Goal: Navigation & Orientation: Find specific page/section

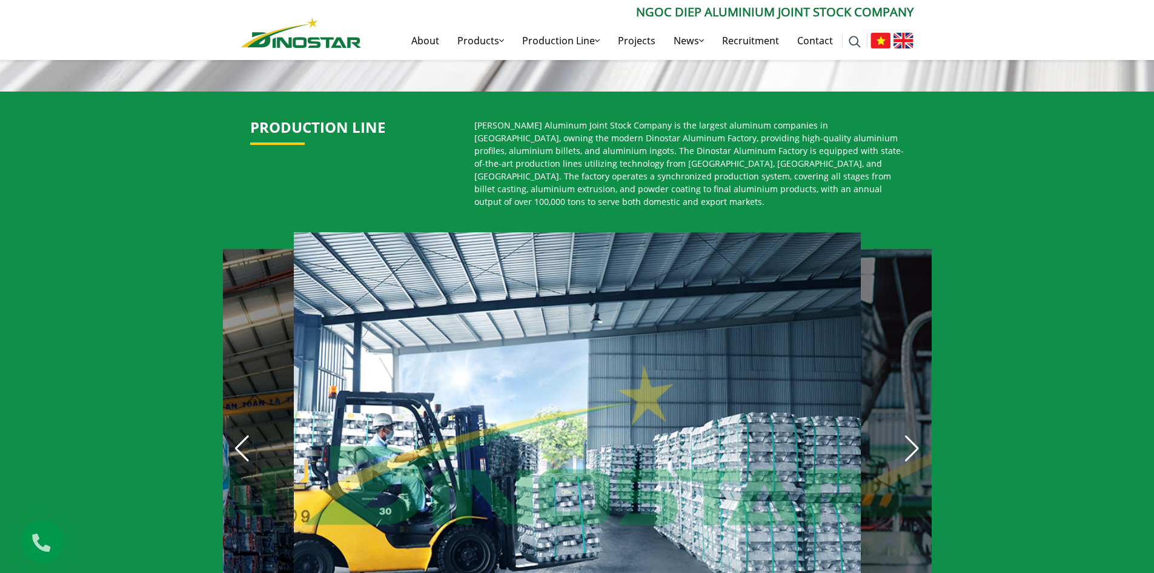
scroll to position [725, 0]
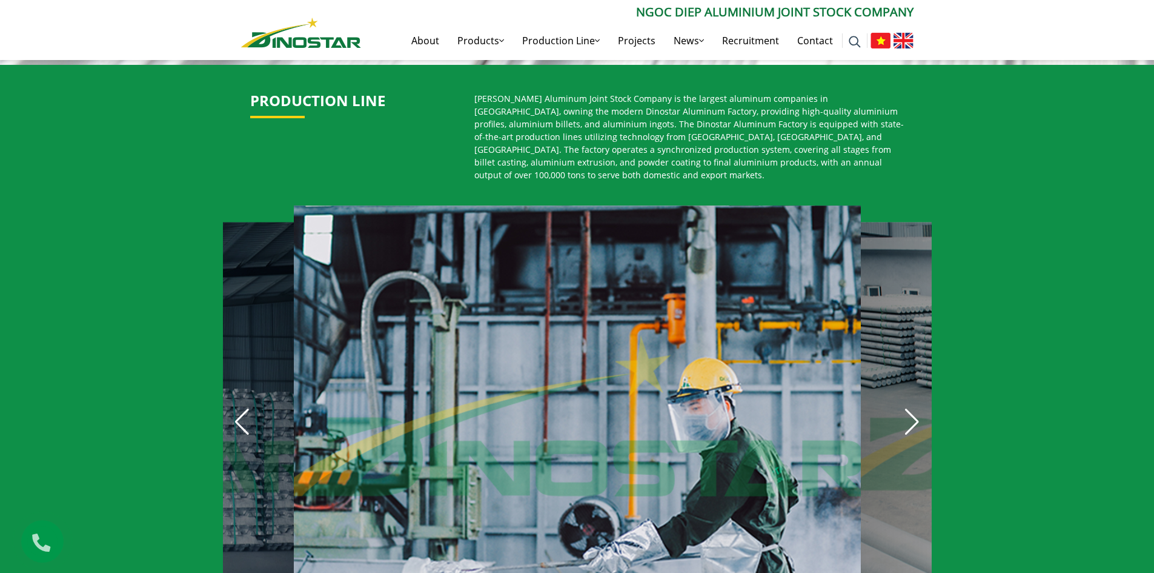
click at [241, 416] on div "Previous slide" at bounding box center [242, 421] width 27 height 27
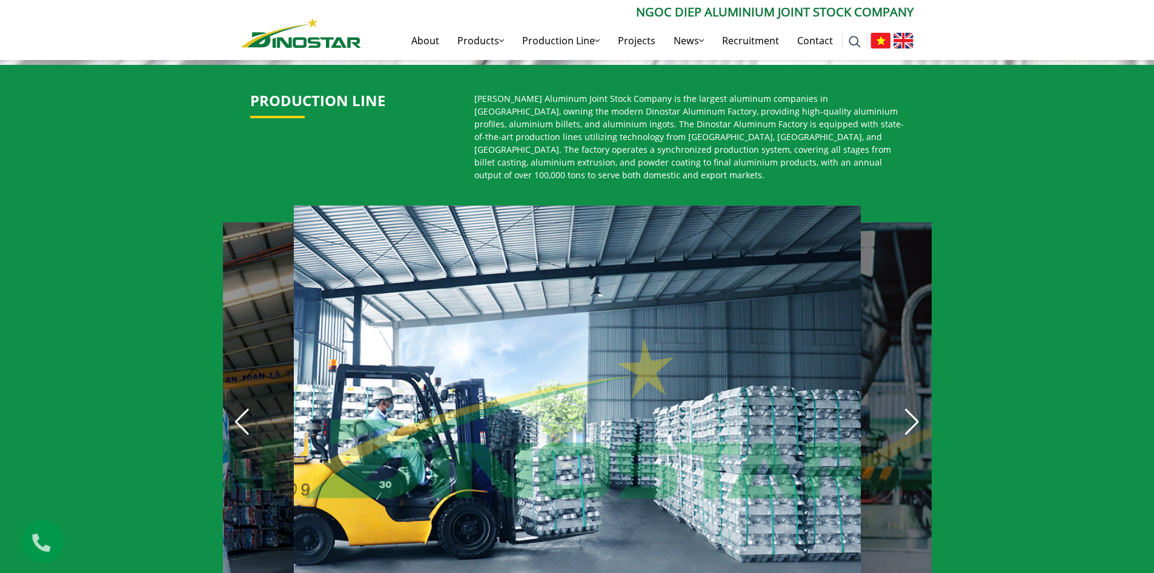
click at [912, 416] on div "Next slide" at bounding box center [912, 421] width 27 height 27
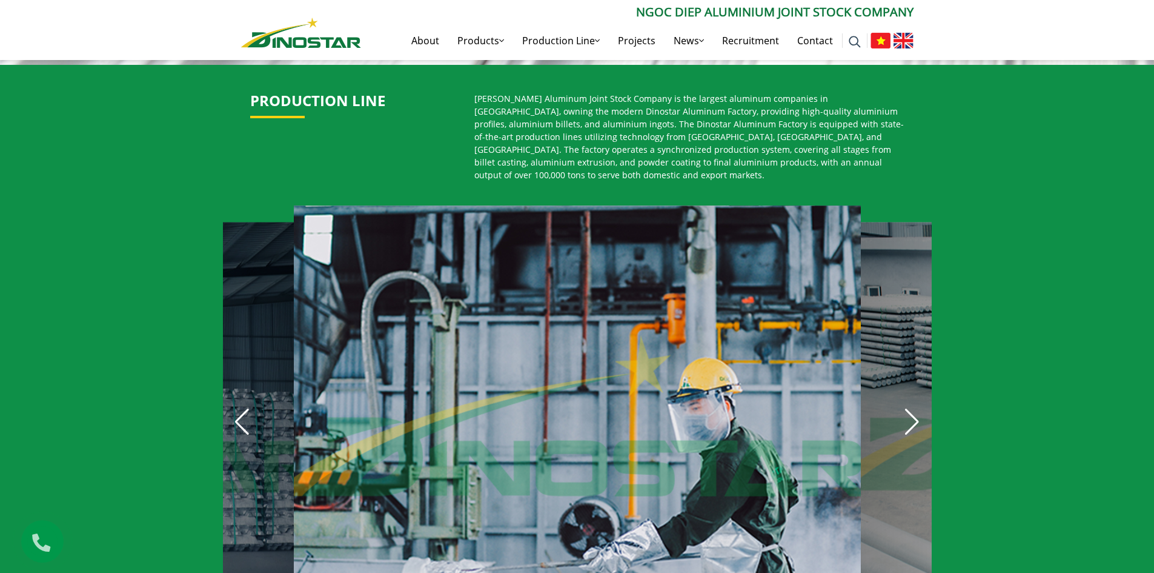
click at [912, 416] on div "Next slide" at bounding box center [912, 421] width 27 height 27
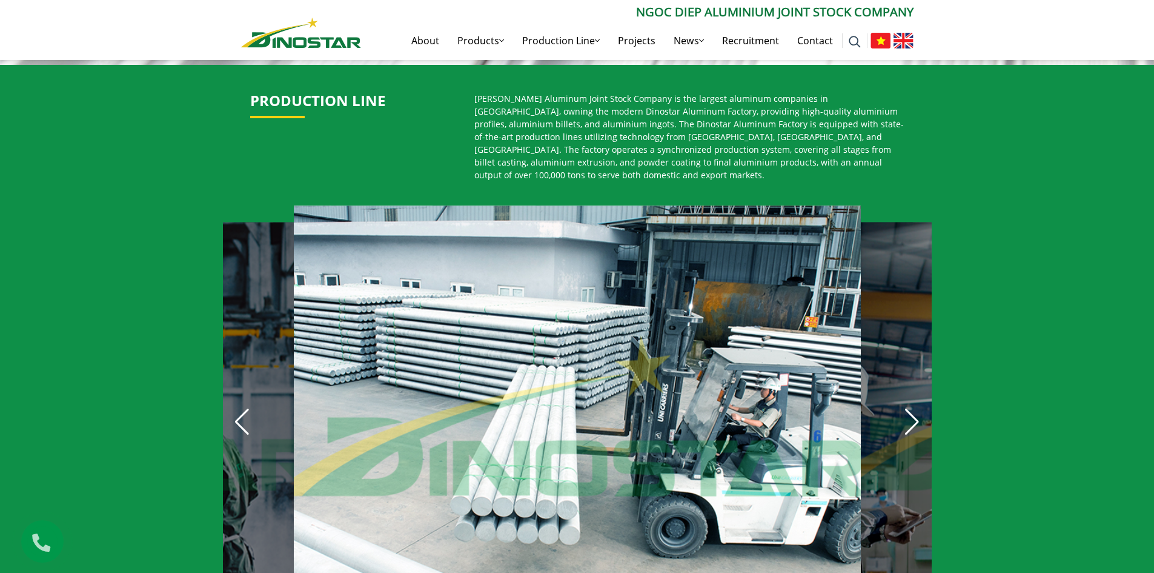
click at [910, 413] on div "Next slide" at bounding box center [912, 421] width 27 height 27
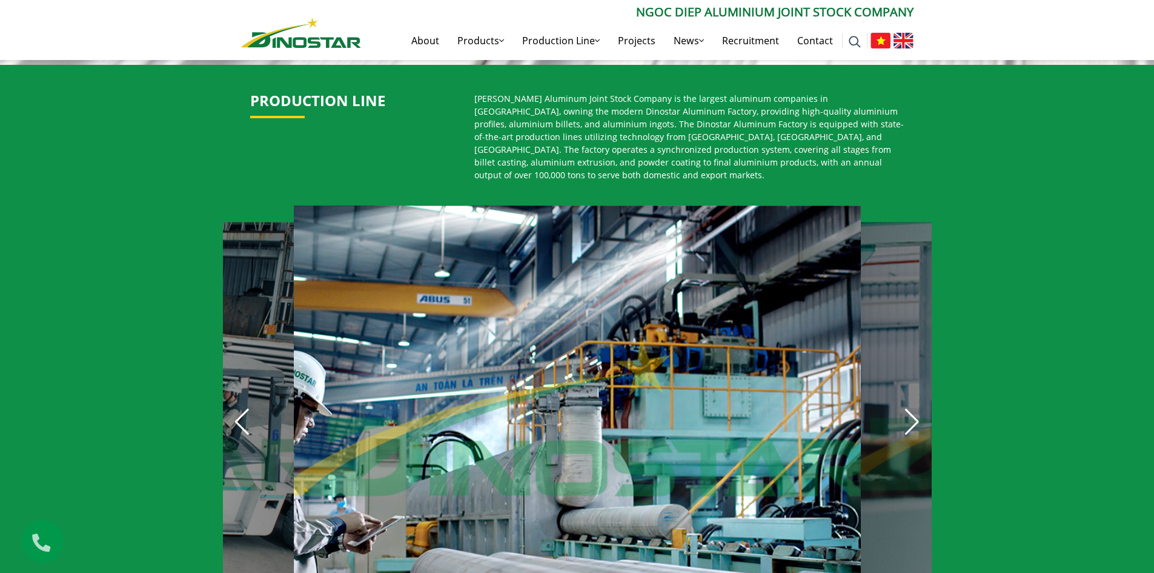
click at [910, 413] on div "Next slide" at bounding box center [912, 421] width 27 height 27
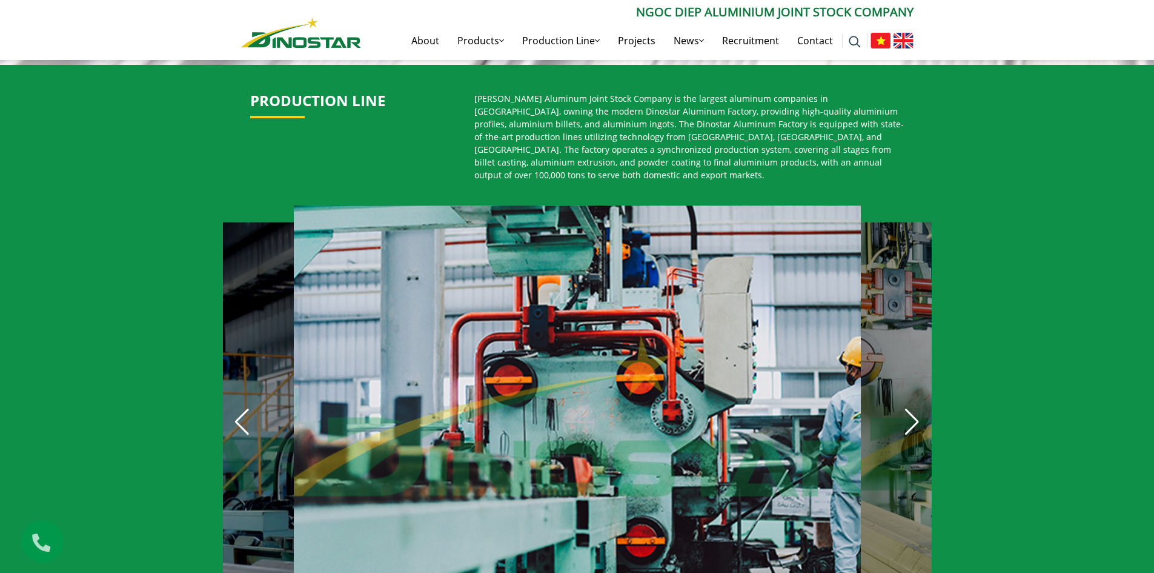
click at [910, 413] on div "Next slide" at bounding box center [912, 421] width 27 height 27
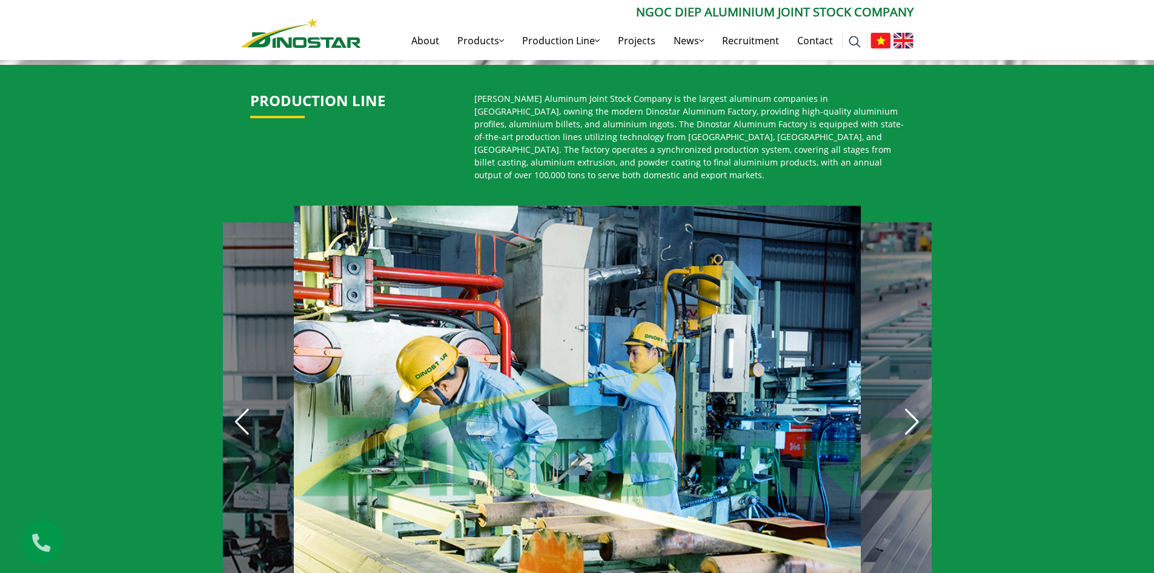
click at [910, 413] on div "Next slide" at bounding box center [912, 421] width 27 height 27
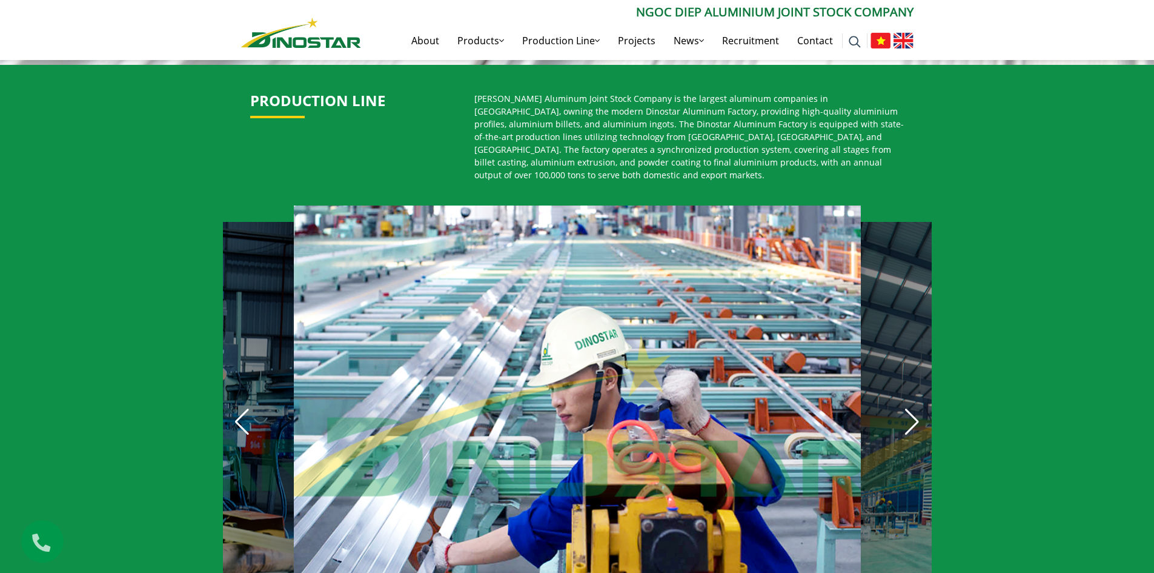
click at [910, 413] on div "Next slide" at bounding box center [912, 421] width 27 height 27
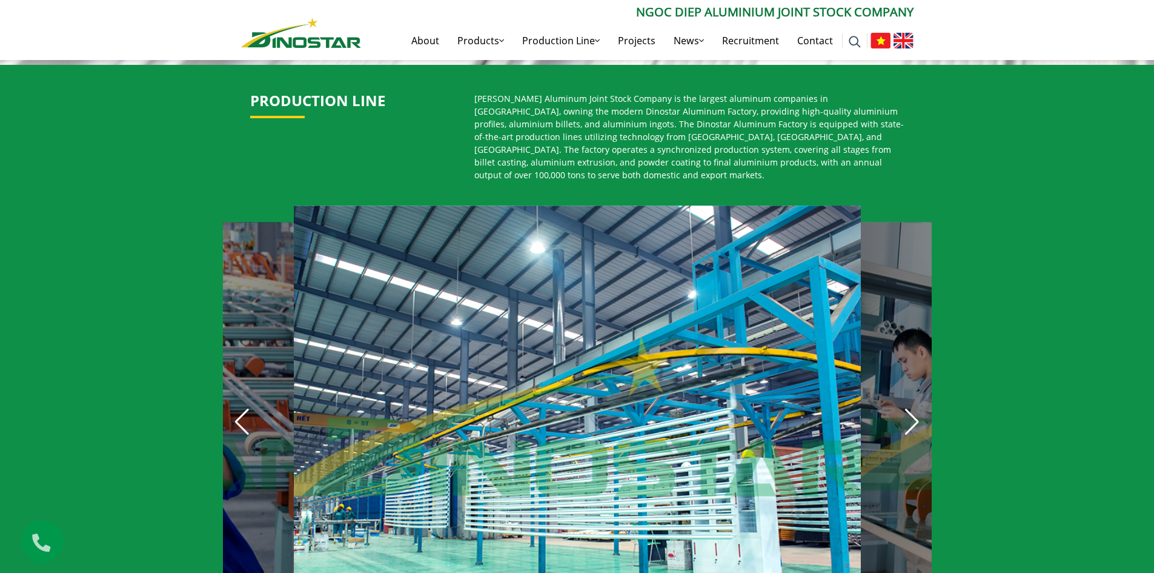
click at [910, 413] on div "Next slide" at bounding box center [912, 421] width 27 height 27
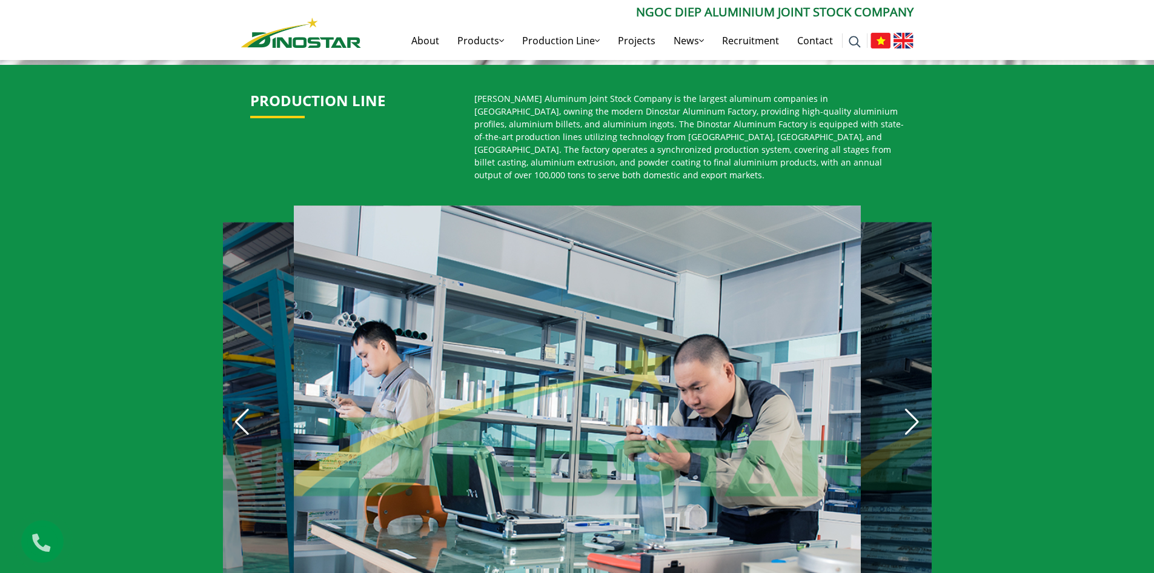
click at [910, 413] on div "Next slide" at bounding box center [912, 421] width 27 height 27
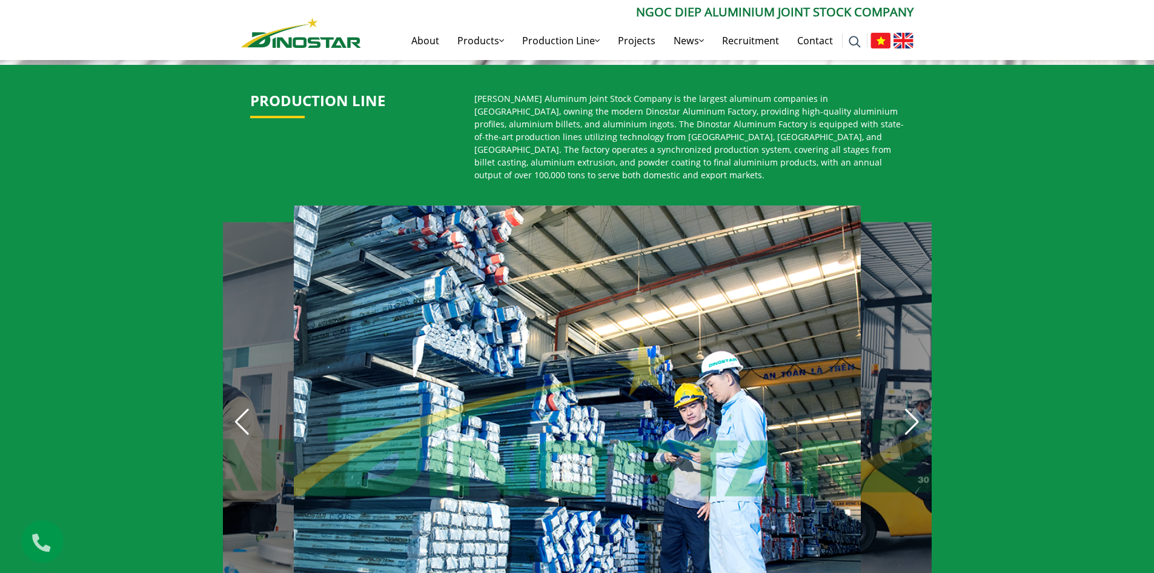
click at [910, 413] on div "Next slide" at bounding box center [912, 421] width 27 height 27
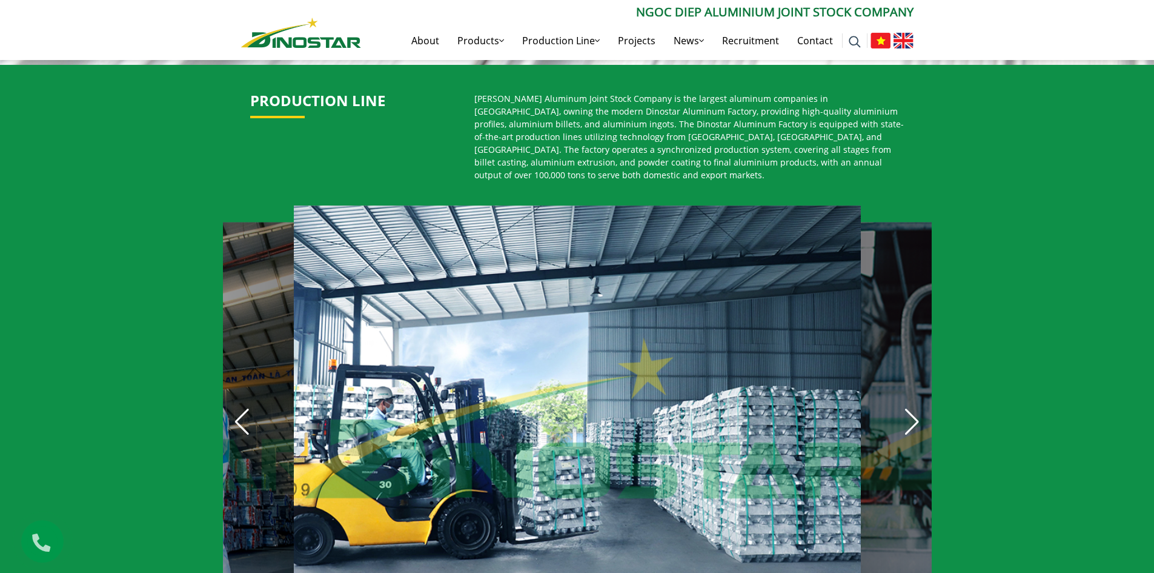
click at [910, 413] on div "Next slide" at bounding box center [912, 421] width 27 height 27
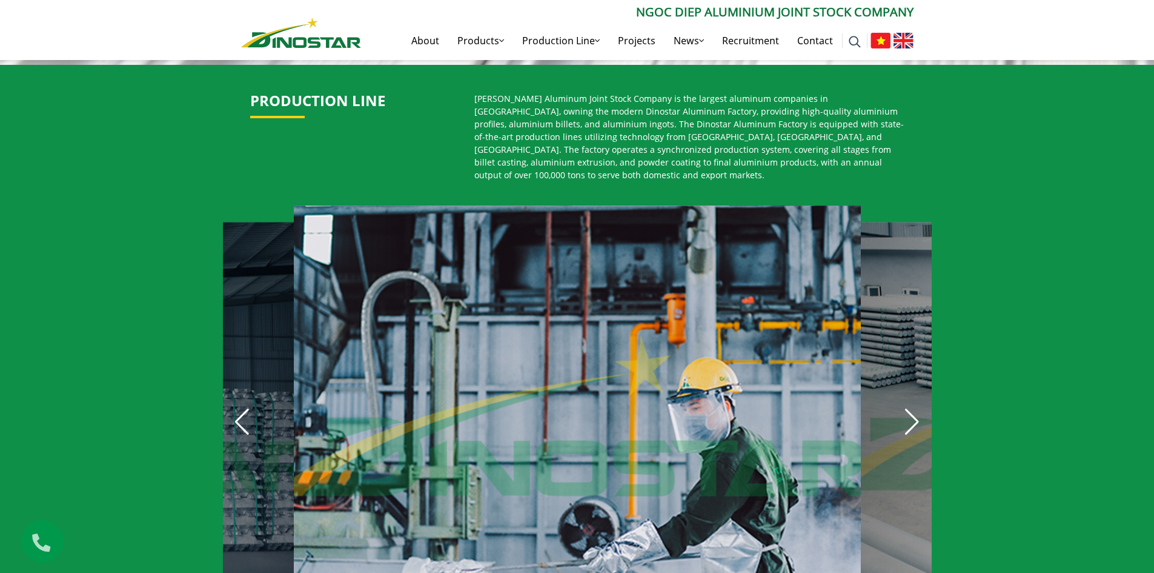
click at [910, 413] on div "Next slide" at bounding box center [912, 421] width 27 height 27
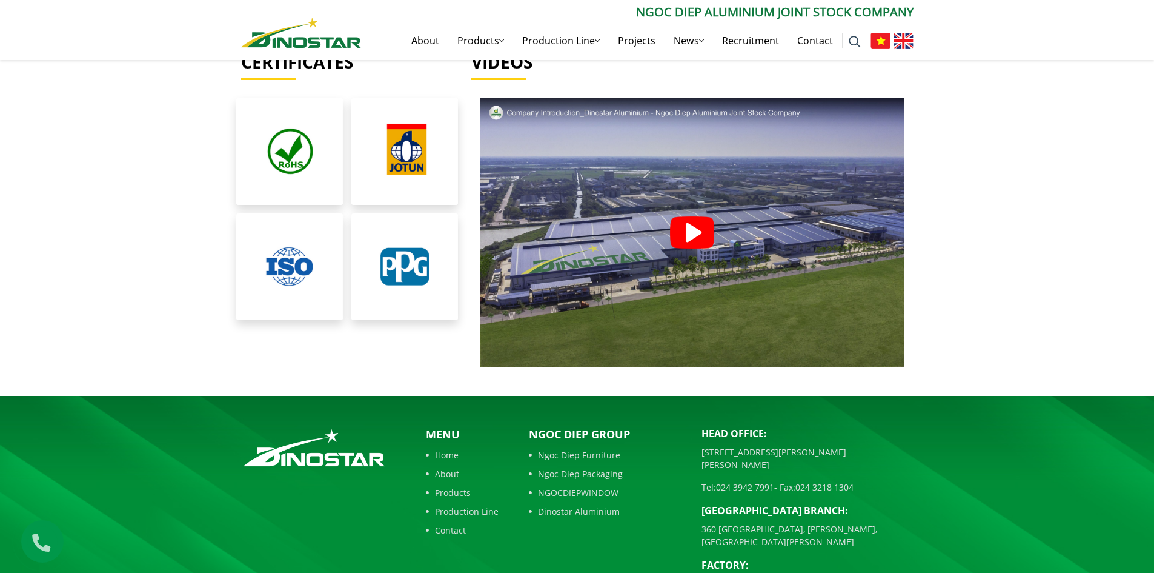
scroll to position [2734, 0]
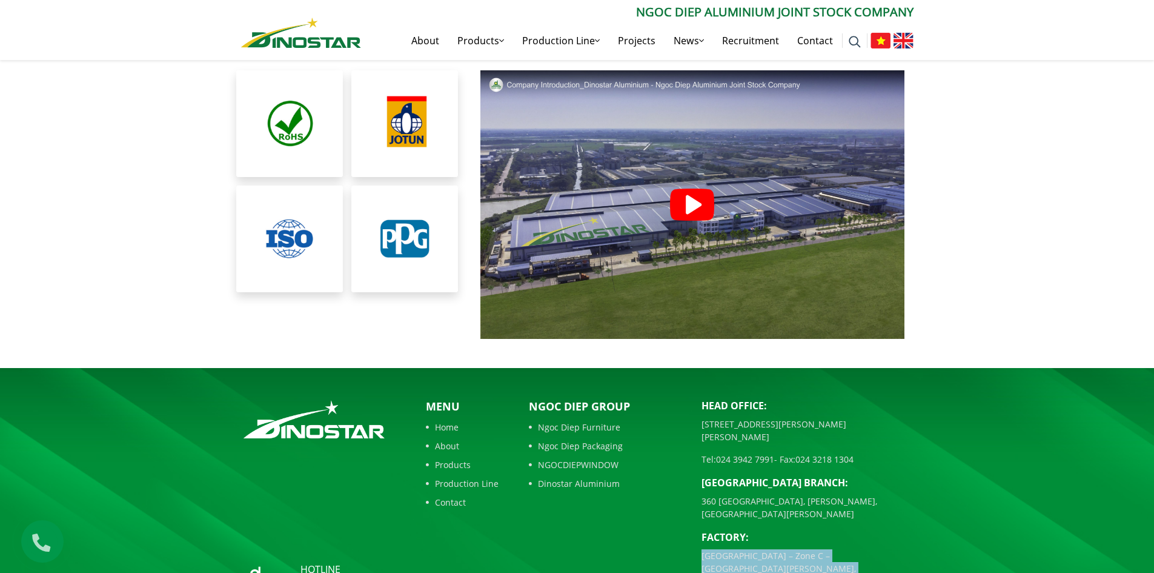
drag, startPoint x: 848, startPoint y: 514, endPoint x: 702, endPoint y: 503, distance: 146.4
click at [702, 549] on p "[GEOGRAPHIC_DATA] – Zone C – [GEOGRAPHIC_DATA], [GEOGRAPHIC_DATA]" at bounding box center [808, 568] width 212 height 38
copy p "[GEOGRAPHIC_DATA] – Zone C – [GEOGRAPHIC_DATA], [GEOGRAPHIC_DATA]"
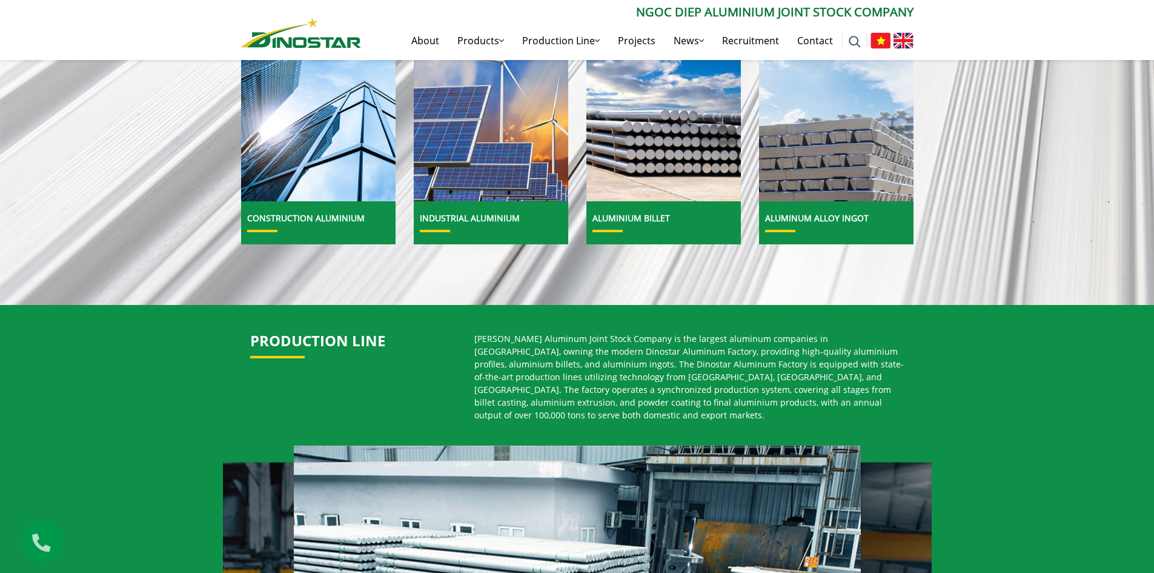
scroll to position [727, 0]
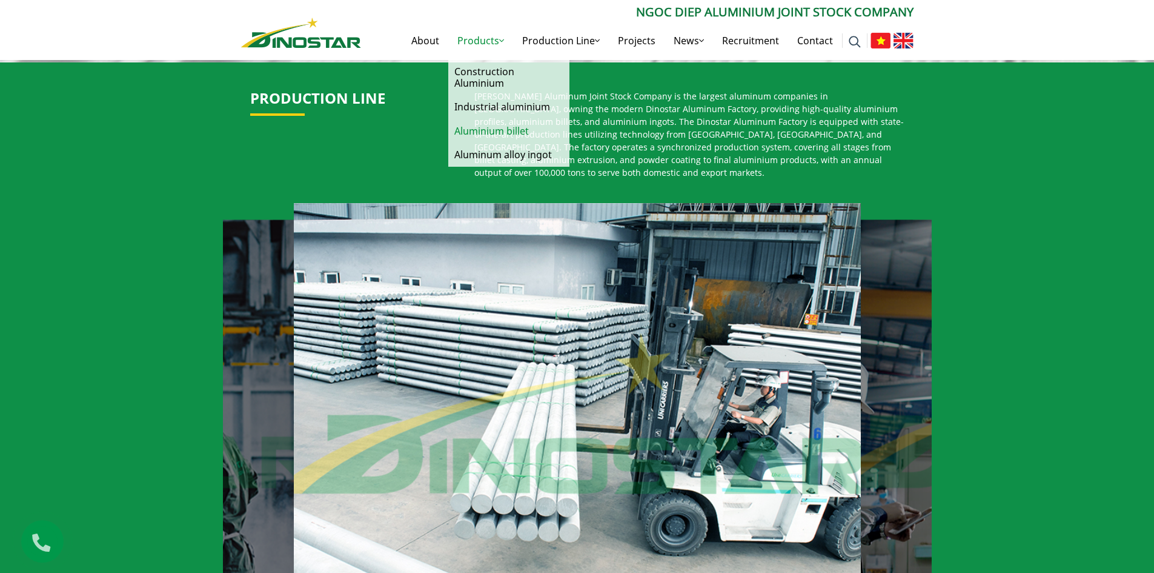
click at [475, 133] on link "Aluminium billet" at bounding box center [508, 131] width 121 height 24
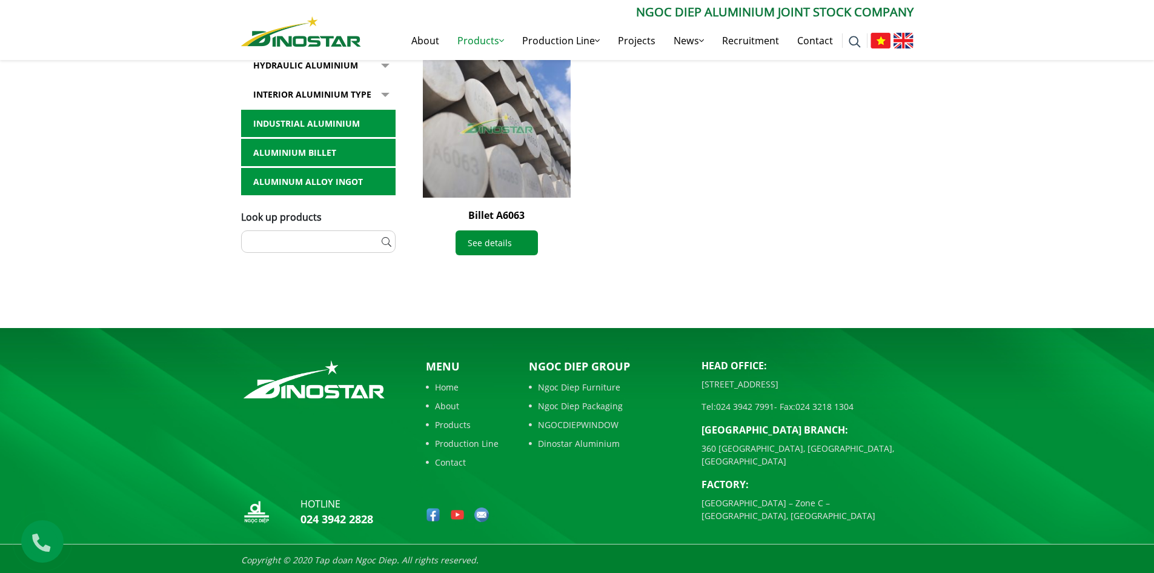
scroll to position [589, 0]
